Goal: Task Accomplishment & Management: Complete application form

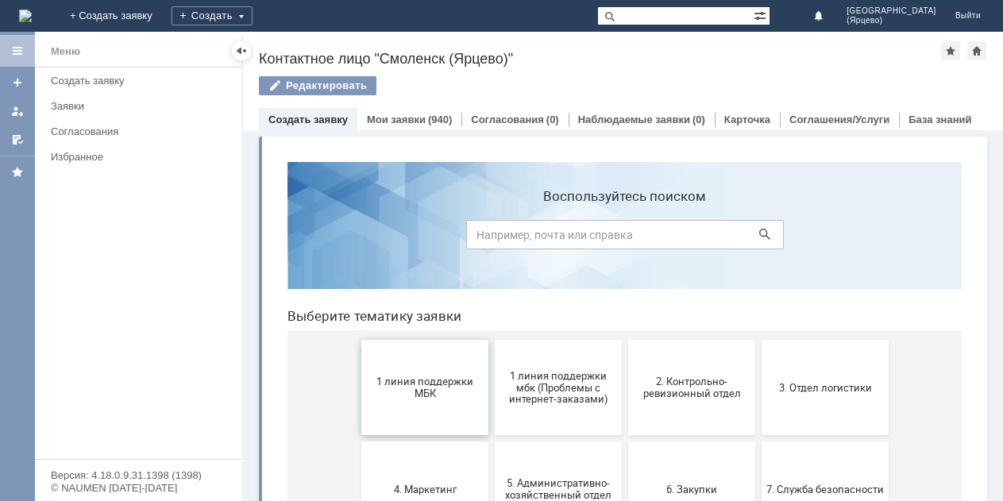
click at [437, 371] on button "1 линия поддержки МБК" at bounding box center [424, 387] width 127 height 95
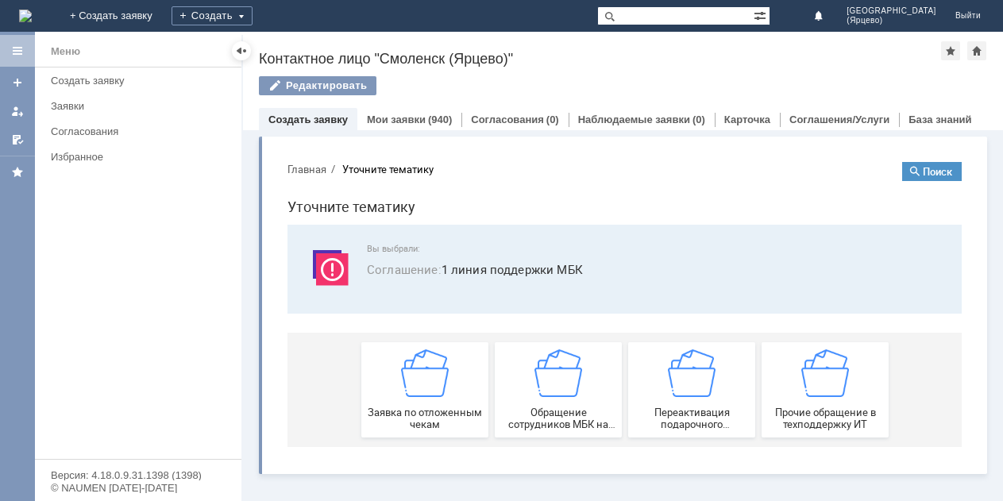
click at [437, 371] on img at bounding box center [425, 373] width 48 height 48
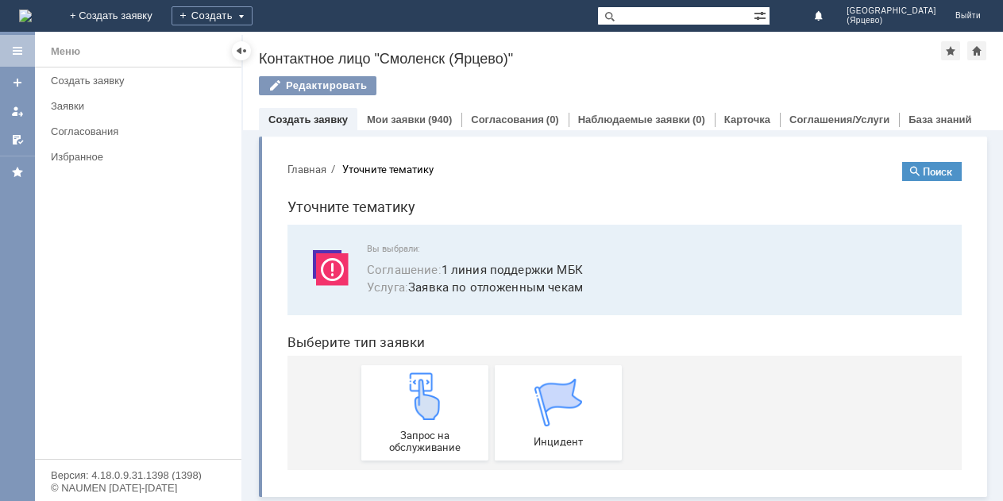
click at [437, 371] on link "Запрос на обслуживание" at bounding box center [424, 412] width 127 height 95
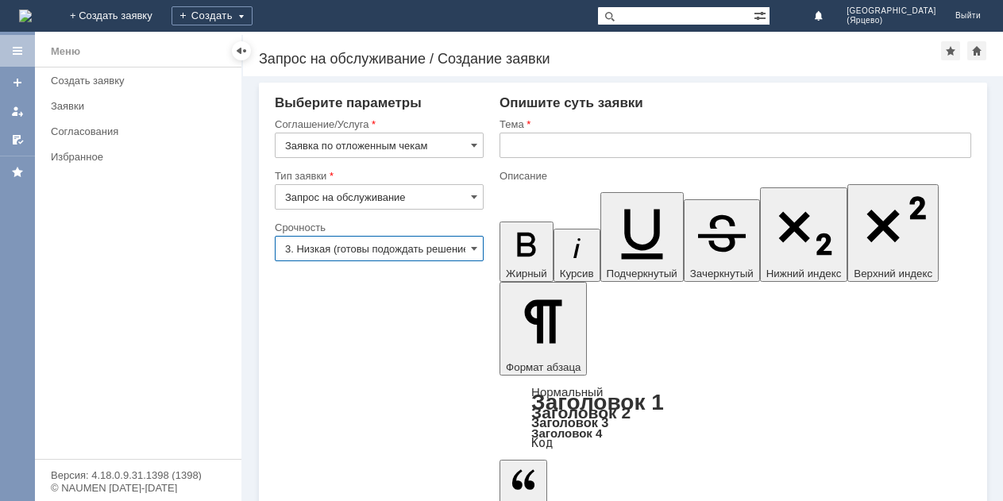
click at [380, 240] on input "3. Низкая (готовы подождать решение)" at bounding box center [379, 248] width 209 height 25
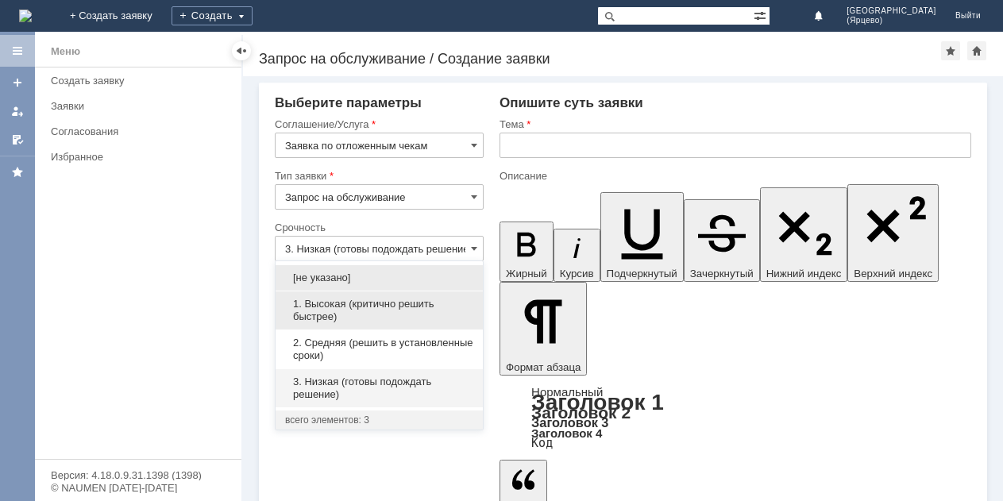
click at [373, 305] on span "1. Высокая (критично решить быстрее)" at bounding box center [379, 310] width 188 height 25
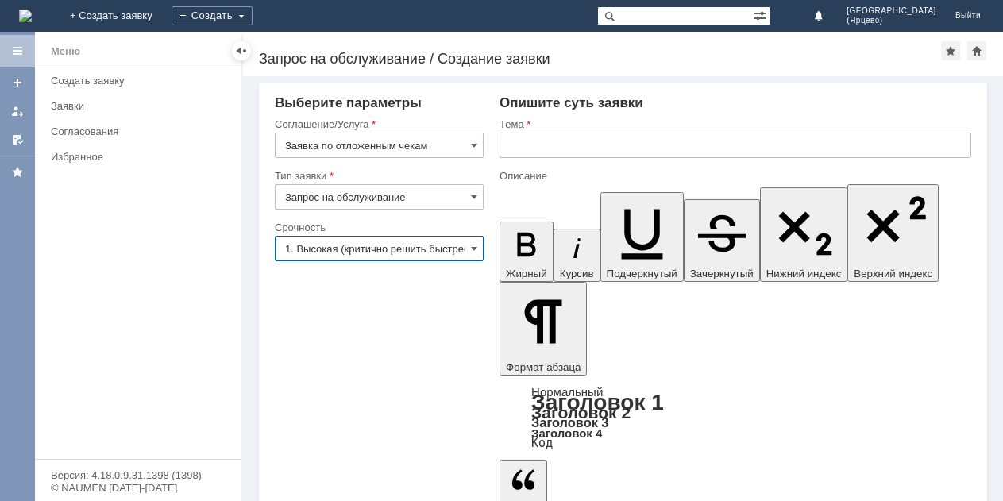
type input "1. Высокая (критично решить быстрее)"
click at [529, 144] on input "text" at bounding box center [735, 145] width 472 height 25
